Goal: Information Seeking & Learning: Learn about a topic

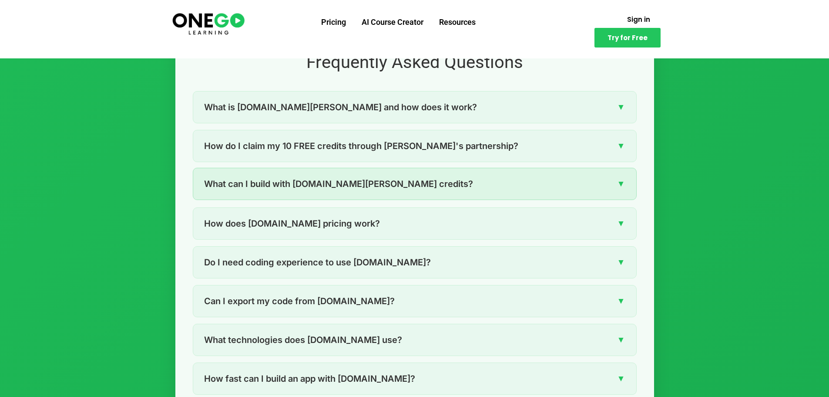
scroll to position [1183, 0]
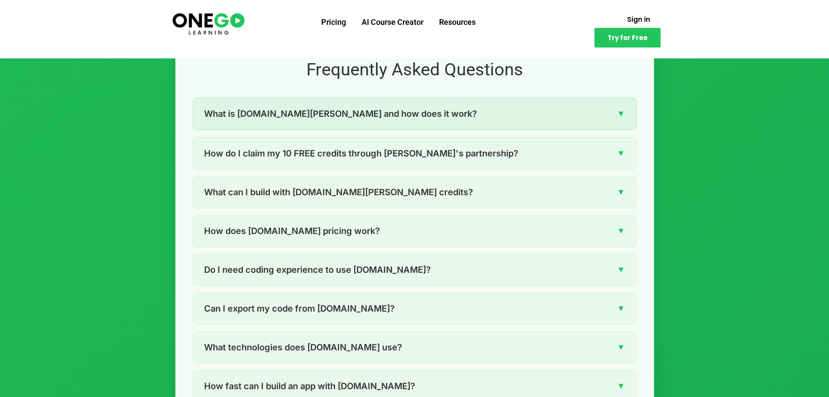
click at [416, 116] on div "What is [DOMAIN_NAME][PERSON_NAME] and how does it work? ▼" at bounding box center [414, 113] width 443 height 31
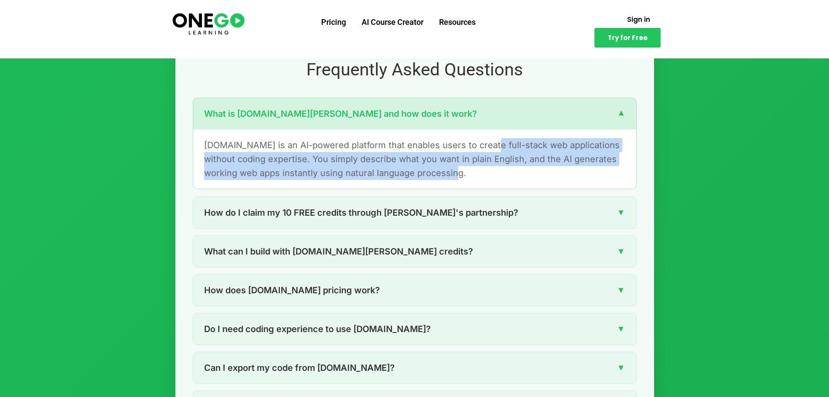
drag, startPoint x: 482, startPoint y: 145, endPoint x: 495, endPoint y: 166, distance: 24.3
click at [495, 166] on p "[DOMAIN_NAME] is an AI-powered platform that enables users to create full-stack…" at bounding box center [414, 159] width 421 height 42
click at [536, 170] on p "[DOMAIN_NAME] is an AI-powered platform that enables users to create full-stack…" at bounding box center [414, 159] width 421 height 42
drag, startPoint x: 536, startPoint y: 170, endPoint x: 489, endPoint y: 170, distance: 47.5
click at [535, 170] on p "[DOMAIN_NAME] is an AI-powered platform that enables users to create full-stack…" at bounding box center [414, 159] width 421 height 42
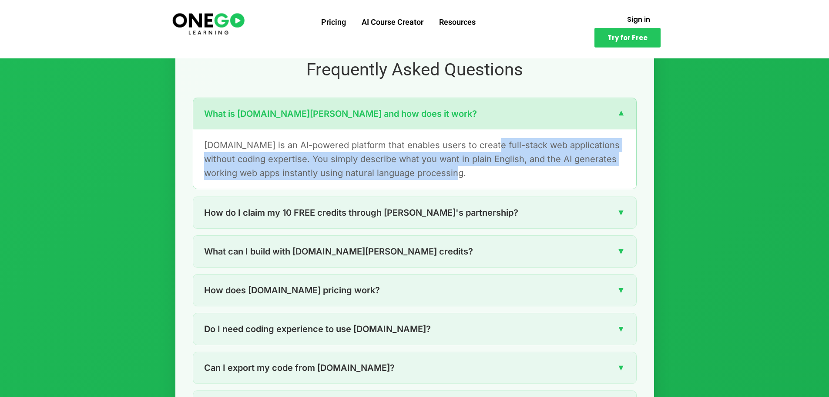
click at [451, 169] on p "[DOMAIN_NAME] is an AI-powered platform that enables users to create full-stack…" at bounding box center [414, 159] width 421 height 42
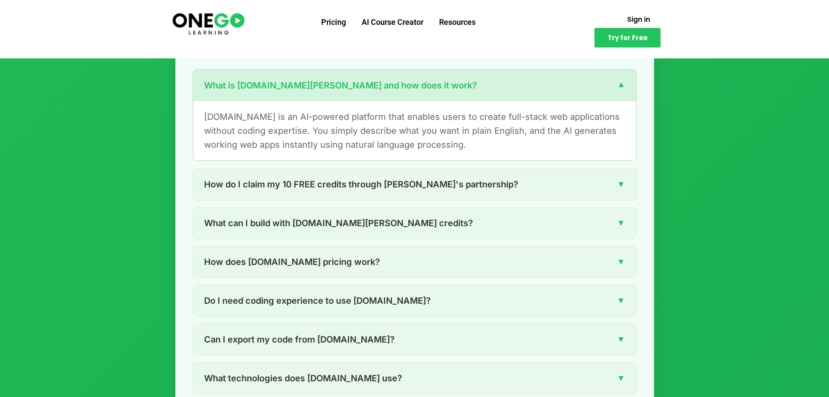
scroll to position [1227, 0]
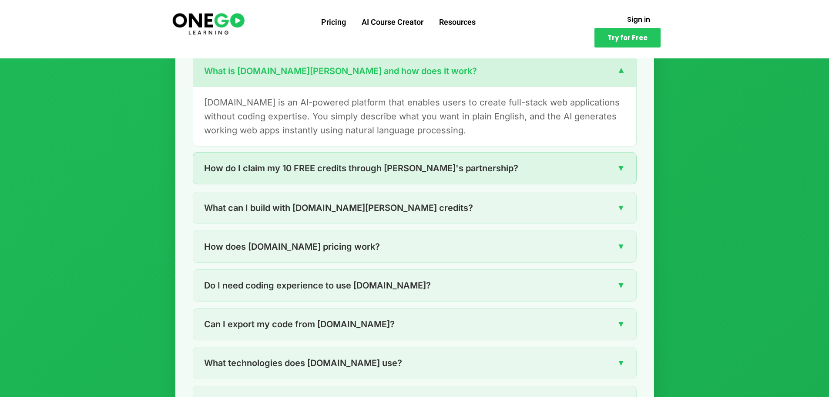
click at [606, 179] on div "How do I claim my 10 FREE credits through [PERSON_NAME]'s partnership? ▼" at bounding box center [414, 167] width 443 height 31
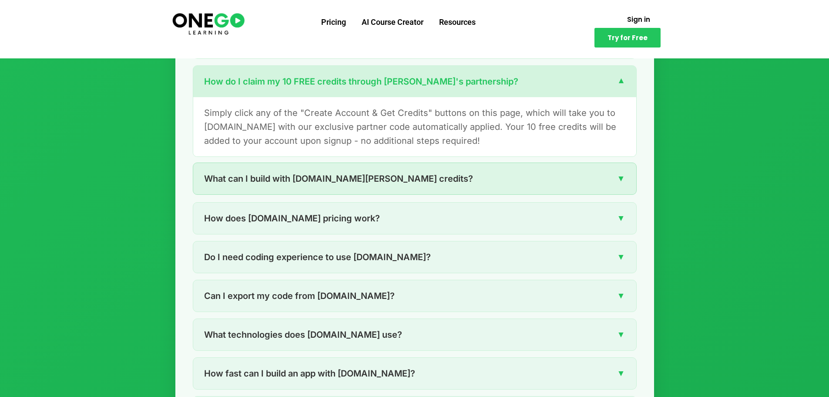
scroll to position [1270, 0]
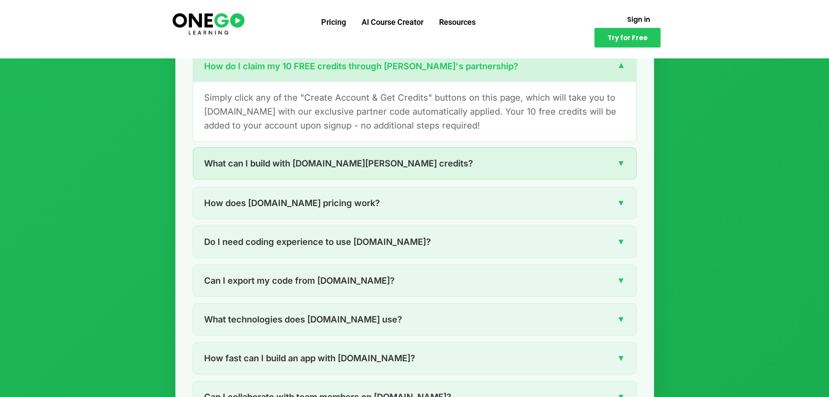
click at [427, 164] on div "What can I build with [DOMAIN_NAME][PERSON_NAME] credits? ▼" at bounding box center [414, 163] width 443 height 31
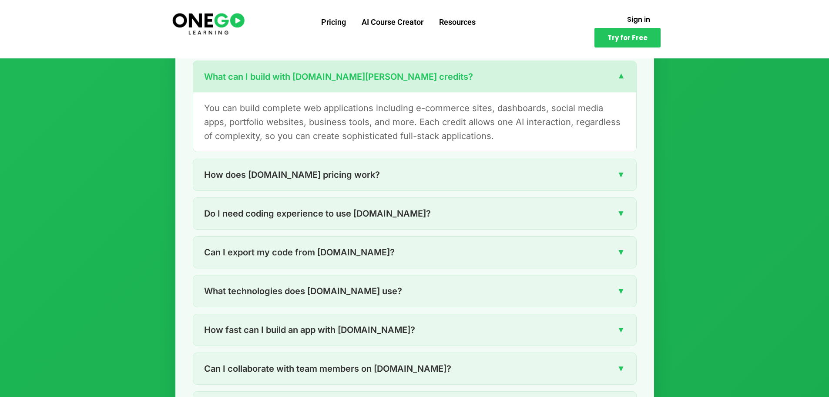
scroll to position [1314, 0]
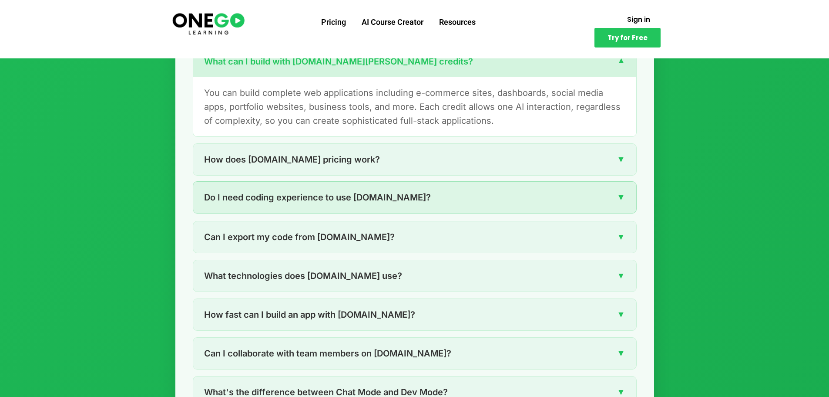
click at [437, 192] on div "Do I need coding experience to use [DOMAIN_NAME]? ▼" at bounding box center [414, 197] width 443 height 31
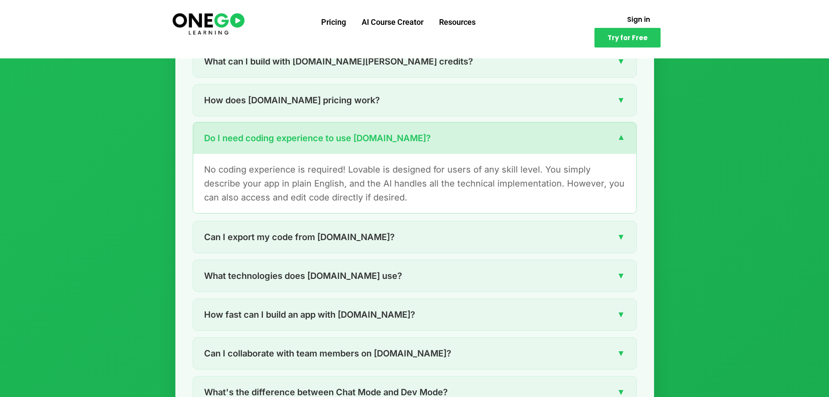
scroll to position [1357, 0]
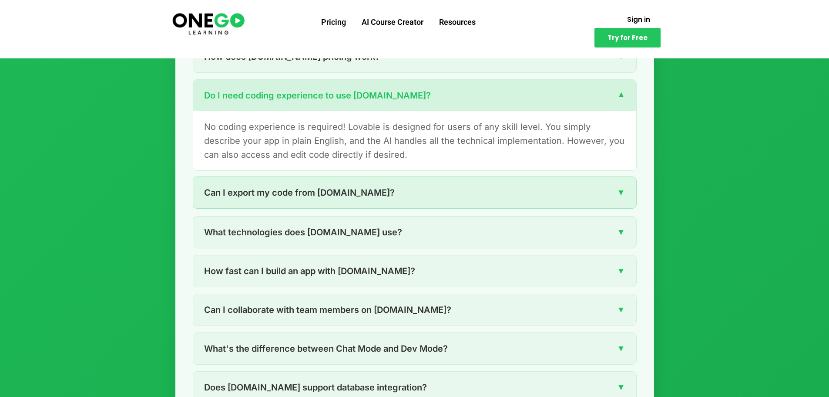
click at [413, 192] on div "Can I export my code from [DOMAIN_NAME]? ▼" at bounding box center [414, 192] width 443 height 31
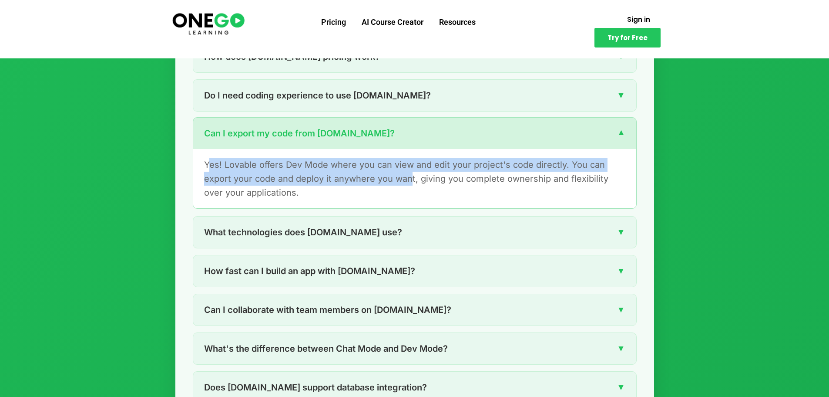
drag, startPoint x: 210, startPoint y: 165, endPoint x: 408, endPoint y: 175, distance: 198.4
click at [408, 175] on p "Yes! Lovable offers Dev Mode where you can view and edit your project's code di…" at bounding box center [414, 179] width 421 height 42
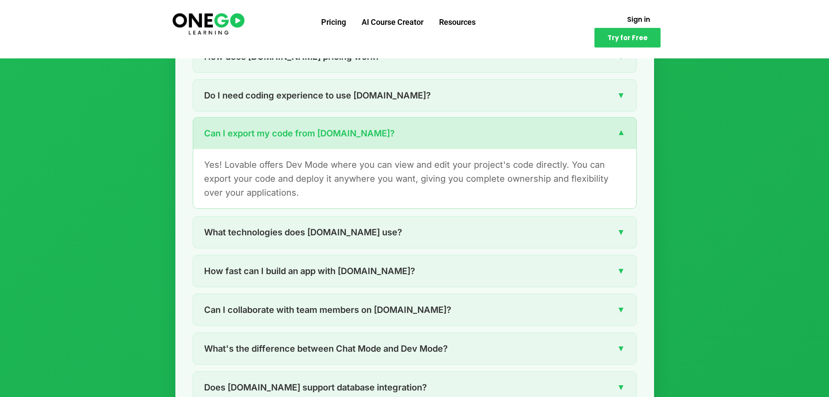
click at [452, 182] on p "Yes! Lovable offers Dev Mode where you can view and edit your project's code di…" at bounding box center [414, 179] width 421 height 42
